Goal: Information Seeking & Learning: Learn about a topic

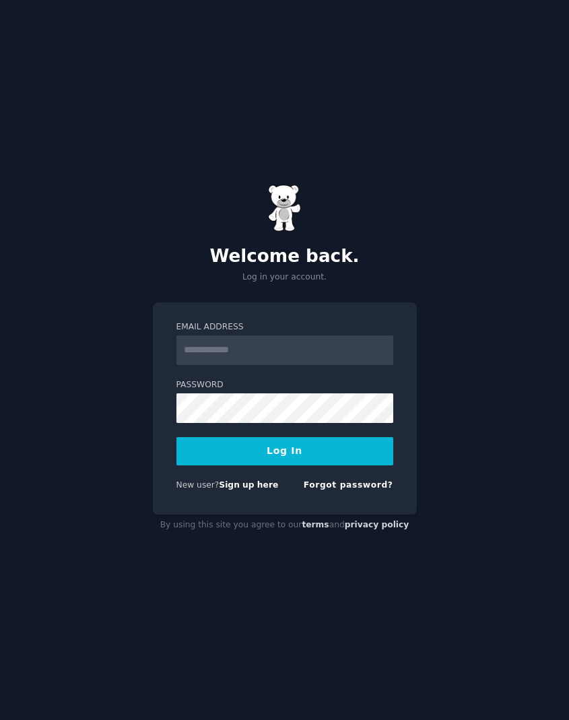
click at [240, 358] on input "Email Address" at bounding box center [284, 350] width 217 height 30
type input "**********"
click at [279, 449] on button "Log In" at bounding box center [284, 451] width 217 height 28
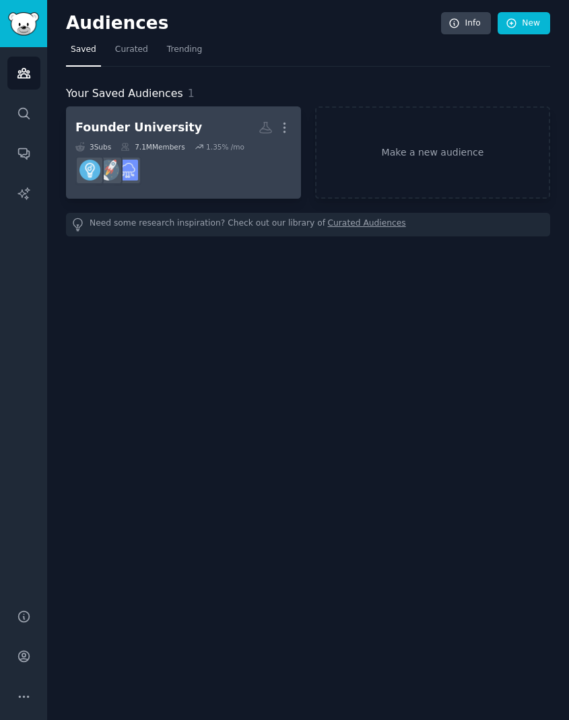
click at [166, 164] on div at bounding box center [183, 170] width 216 height 28
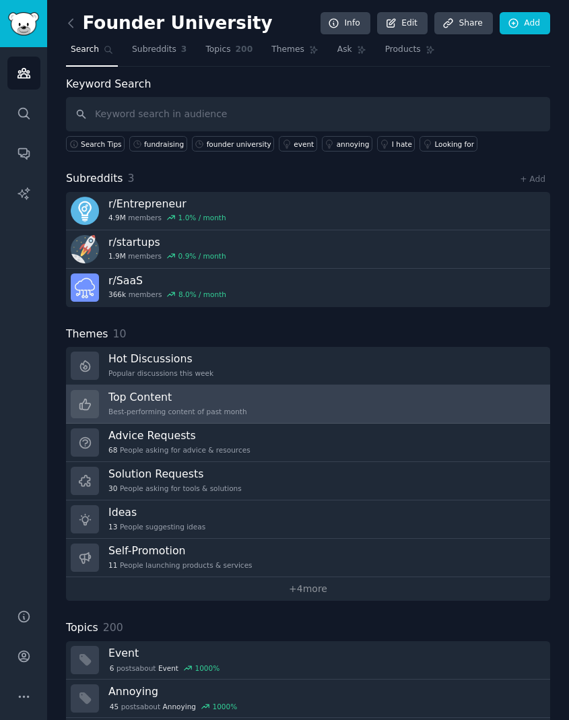
click at [156, 396] on h3 "Top Content" at bounding box center [177, 397] width 139 height 14
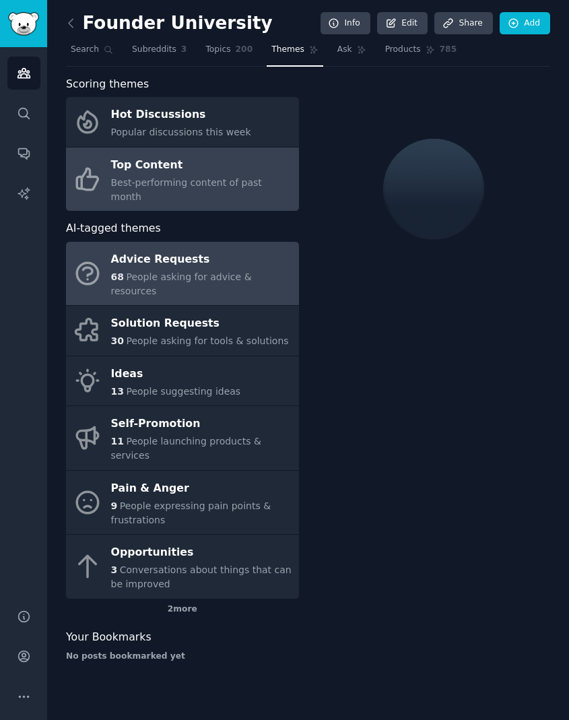
click at [183, 271] on span "People asking for advice & resources" at bounding box center [181, 283] width 141 height 25
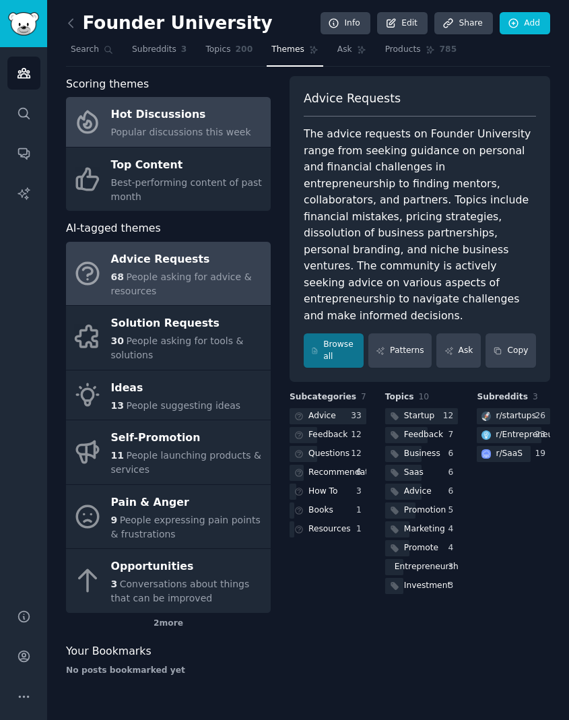
click at [156, 129] on span "Popular discussions this week" at bounding box center [181, 132] width 140 height 11
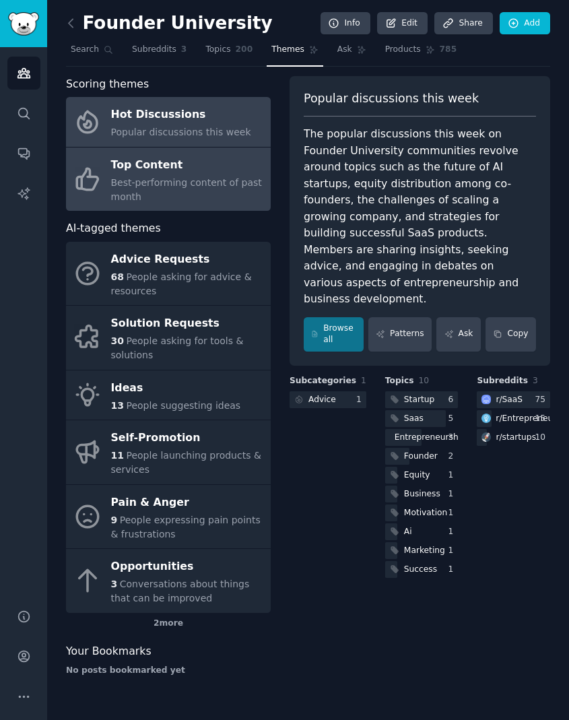
click at [146, 185] on span "Best-performing content of past month" at bounding box center [186, 189] width 151 height 25
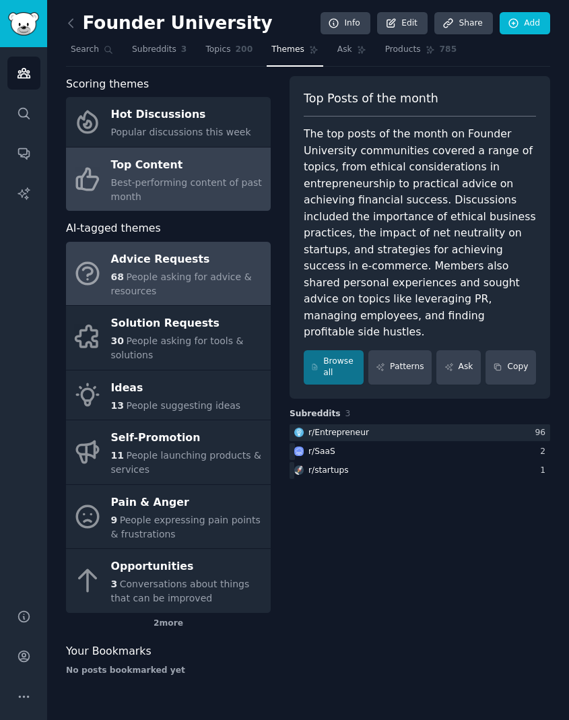
click at [169, 277] on span "People asking for advice & resources" at bounding box center [181, 283] width 141 height 25
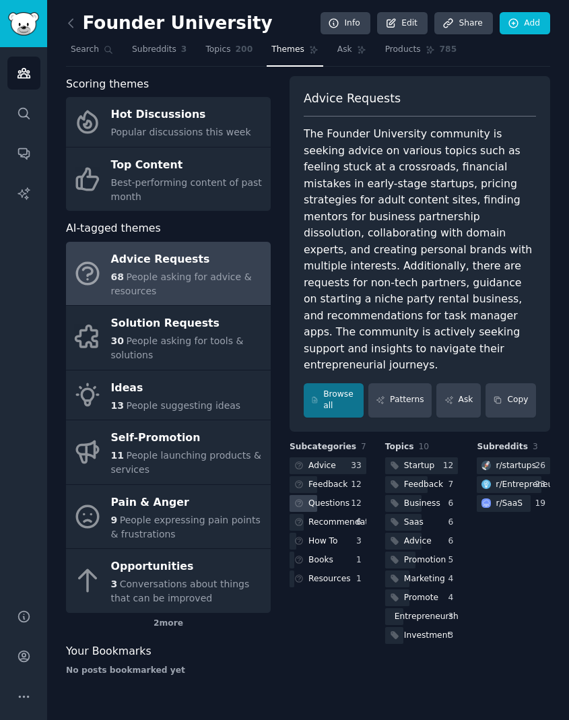
click at [346, 498] on div "Questions" at bounding box center [328, 504] width 41 height 12
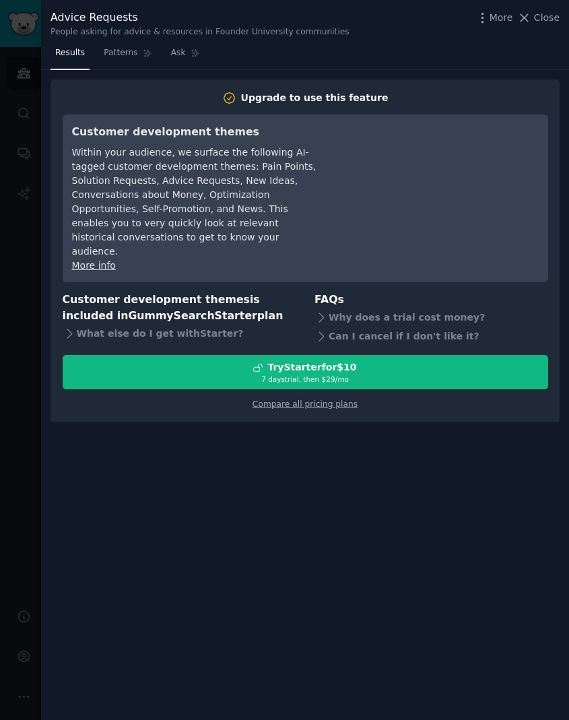
click at [185, 170] on div "Within your audience, we surface the following AI-tagged customer development t…" at bounding box center [195, 201] width 246 height 113
click at [128, 50] on span "Patterns" at bounding box center [121, 53] width 34 height 12
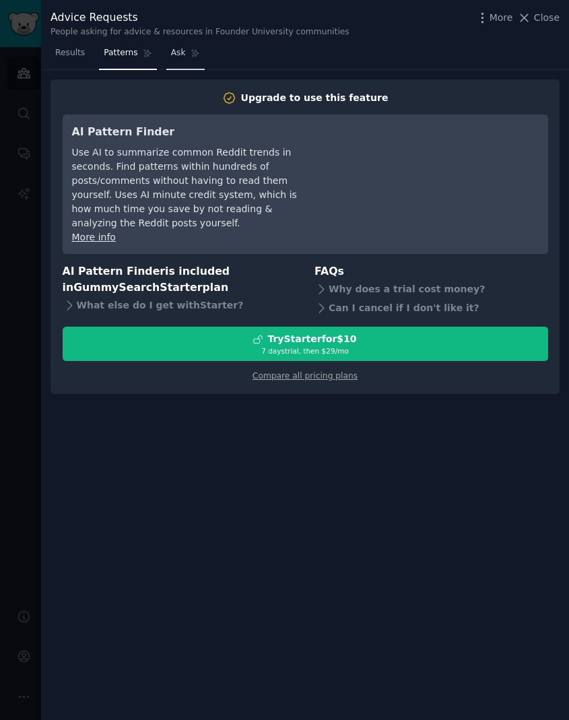
click at [184, 58] on span "Ask" at bounding box center [178, 53] width 15 height 12
